Goal: Task Accomplishment & Management: Manage account settings

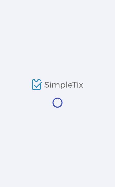
click at [0, 0] on span at bounding box center [0, 0] width 0 height 0
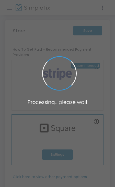
type input "https://YoungFellowsClubofWeyburn"
radio input "true"
radio input "false"
radio input "true"
type input "Young Fellows Club of Weyburn"
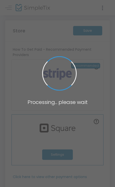
type input "3068616768"
type input "www.facebook.com/TheYoungFellowsClubOfWeyburn/"
type input "yfweyburn"
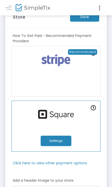
scroll to position [18, 0]
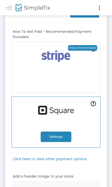
click at [61, 141] on button "Settings" at bounding box center [56, 137] width 31 height 10
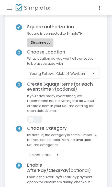
scroll to position [44, 0]
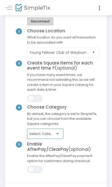
click at [43, 132] on span "Select Category" at bounding box center [41, 134] width 25 height 5
click at [73, 127] on span "By default, the category is set to SimpleTix, but you can choose from the avail…" at bounding box center [63, 121] width 77 height 18
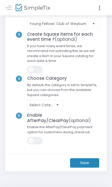
scroll to position [74, 0]
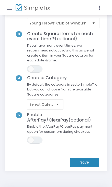
click at [82, 162] on m-button "Save" at bounding box center [84, 162] width 29 height 9
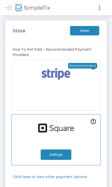
click at [57, 156] on button "Settings" at bounding box center [56, 155] width 31 height 10
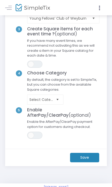
scroll to position [88, 0]
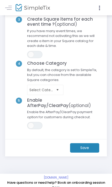
click at [80, 149] on m-button "Save" at bounding box center [84, 148] width 29 height 9
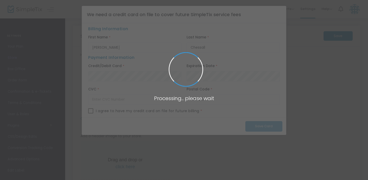
type input "https://YoungFellowsClubofWeyburn"
type input "11.000 %"
radio input "true"
radio input "false"
radio input "true"
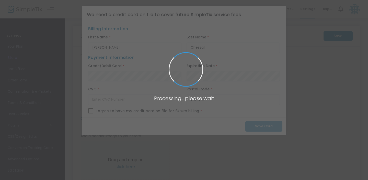
type input "Young Fellows’ Club of Weyburn"
type input "+1 306-861-6768"
type input "[EMAIL_ADDRESS][DOMAIN_NAME]"
type input "www.facebook.com/TheYoungFellowsClubOfWeyburn/"
type input "yfweyburn"
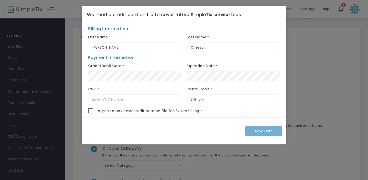
click at [189, 148] on ngb-modal-window "We need a credit card on file to cover future SimpleTix service fees Billing In…" at bounding box center [184, 90] width 368 height 180
type input "[PERSON_NAME]"
click at [141, 96] on input "text" at bounding box center [134, 99] width 93 height 10
type input "754"
click at [207, 99] on input "S4H 2K1" at bounding box center [232, 99] width 93 height 10
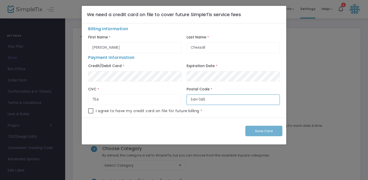
type input "S4H 0A5"
click at [120, 112] on span "I agree to have my credit card on file for future billing" at bounding box center [147, 110] width 103 height 5
click at [92, 111] on span at bounding box center [90, 110] width 5 height 5
click at [91, 113] on input "checkbox" at bounding box center [90, 113] width 0 height 0
checkbox input "true"
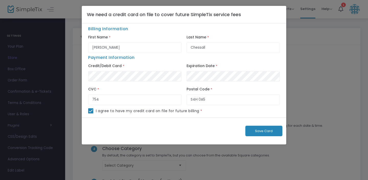
click at [258, 130] on span "Save Card" at bounding box center [264, 130] width 18 height 5
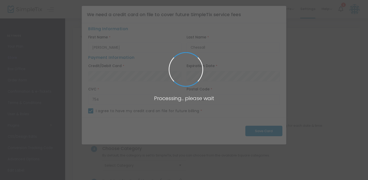
checkbox input "false"
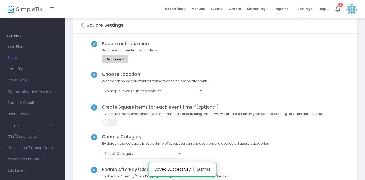
scroll to position [12, 0]
click at [230, 76] on div "2 Choose Location What location do you want all transaction to be associated wi…" at bounding box center [215, 87] width 270 height 33
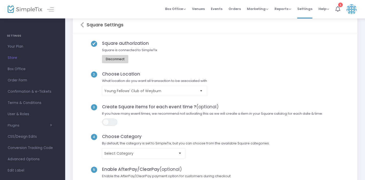
click at [230, 76] on div "2 Choose Location What location do you want all transaction to be associated wi…" at bounding box center [215, 87] width 270 height 33
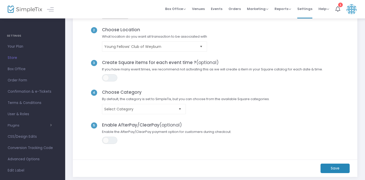
scroll to position [0, 0]
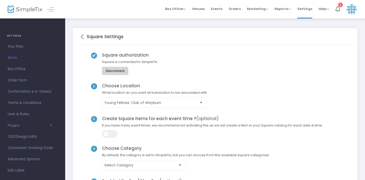
click at [15, 69] on span "Box Office" at bounding box center [33, 69] width 50 height 7
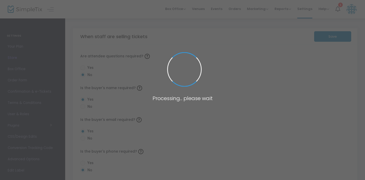
radio input "false"
radio input "true"
radio input "false"
radio input "true"
radio input "false"
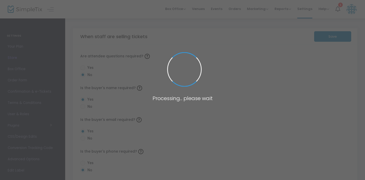
radio input "true"
radio input "false"
radio input "true"
radio input "false"
radio input "true"
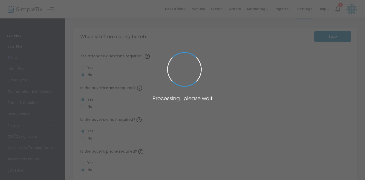
radio input "true"
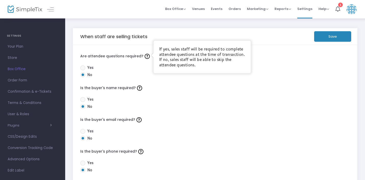
click at [145, 55] on img at bounding box center [147, 56] width 5 height 5
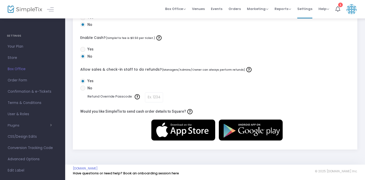
scroll to position [209, 0]
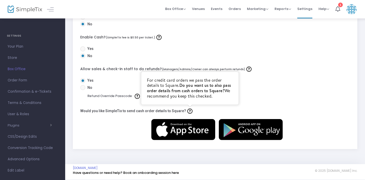
click at [186, 110] on div at bounding box center [190, 111] width 8 height 8
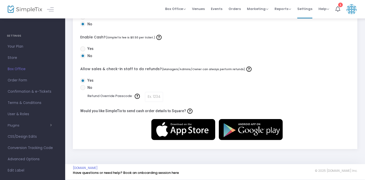
click at [123, 114] on label "Would you like SimpleTix to send cash order details to Square?" at bounding box center [136, 111] width 113 height 8
